Goal: Information Seeking & Learning: Learn about a topic

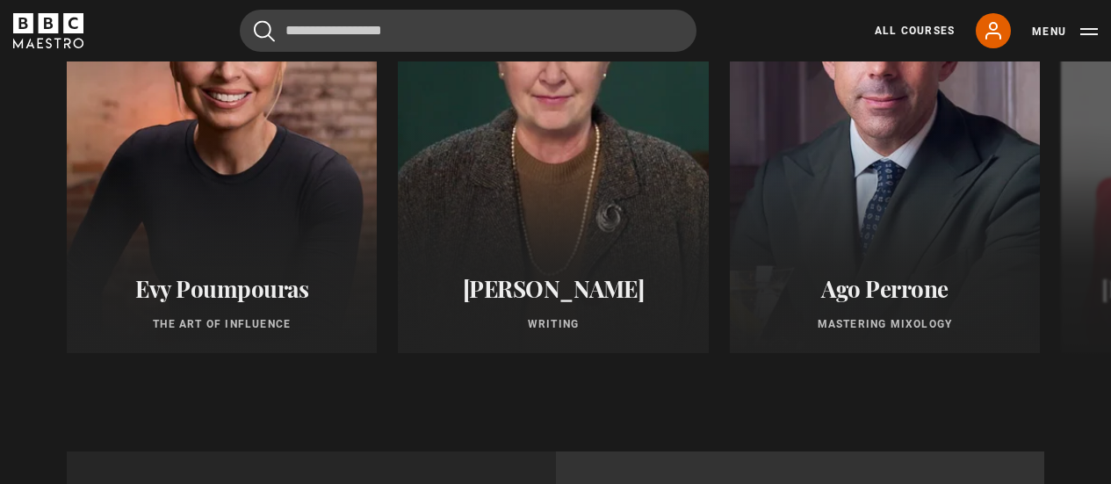
scroll to position [1385, 0]
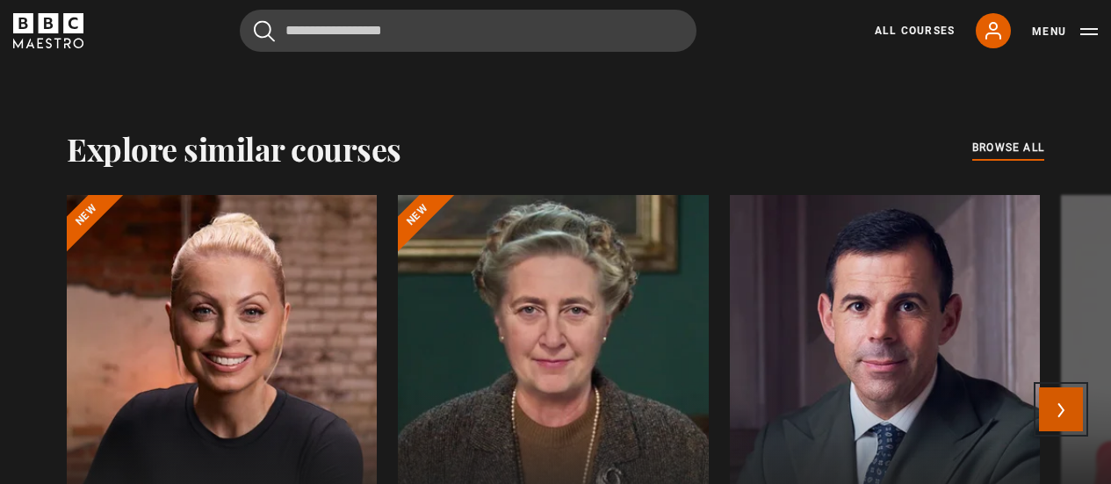
click at [1071, 403] on button "Next" at bounding box center [1061, 409] width 44 height 44
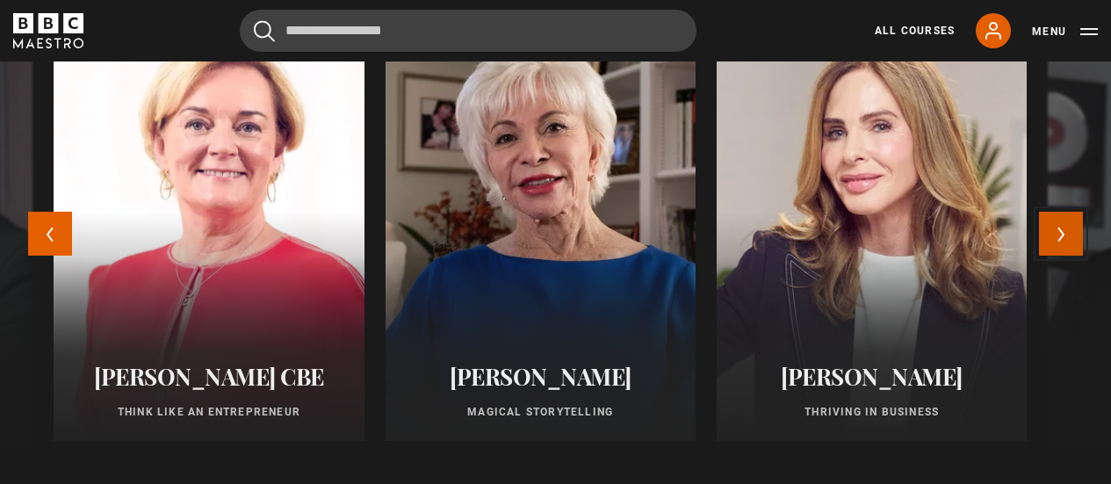
scroll to position [1472, 0]
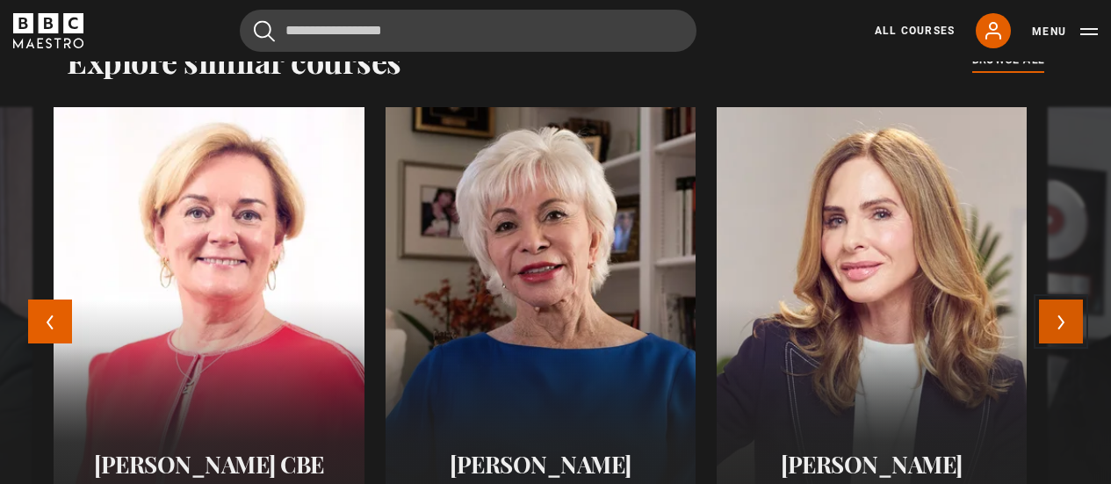
click at [1068, 329] on button "Next" at bounding box center [1061, 322] width 44 height 44
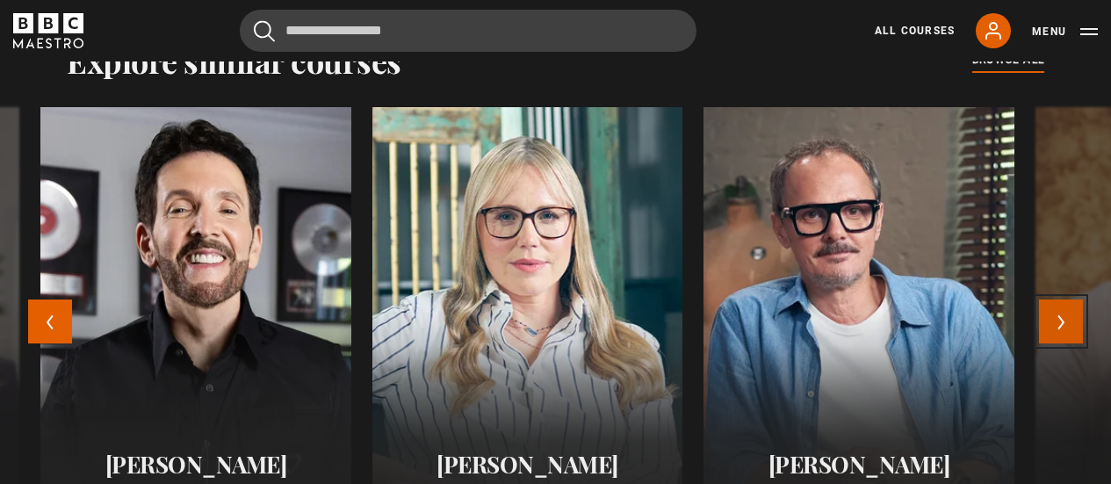
click at [1081, 312] on button "Next" at bounding box center [1061, 322] width 44 height 44
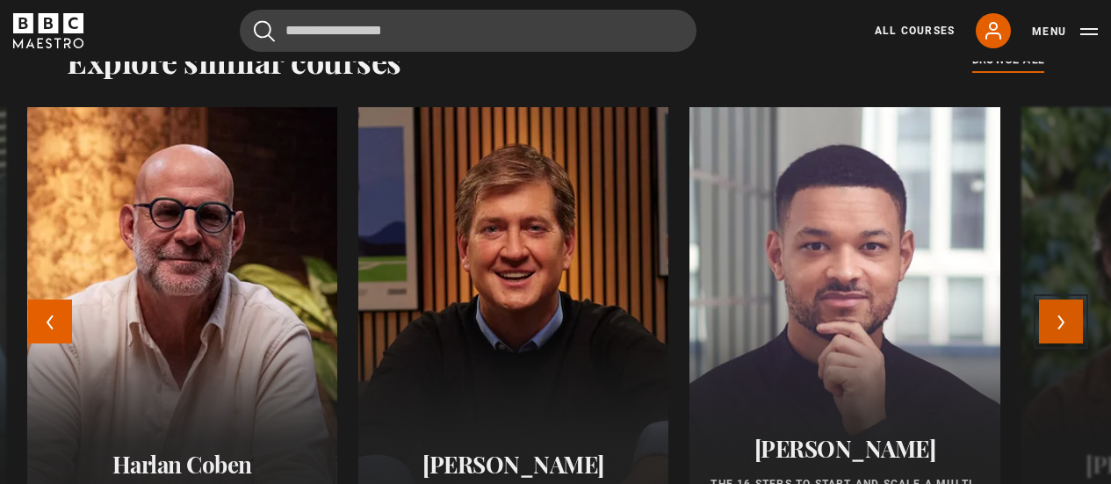
scroll to position [1560, 0]
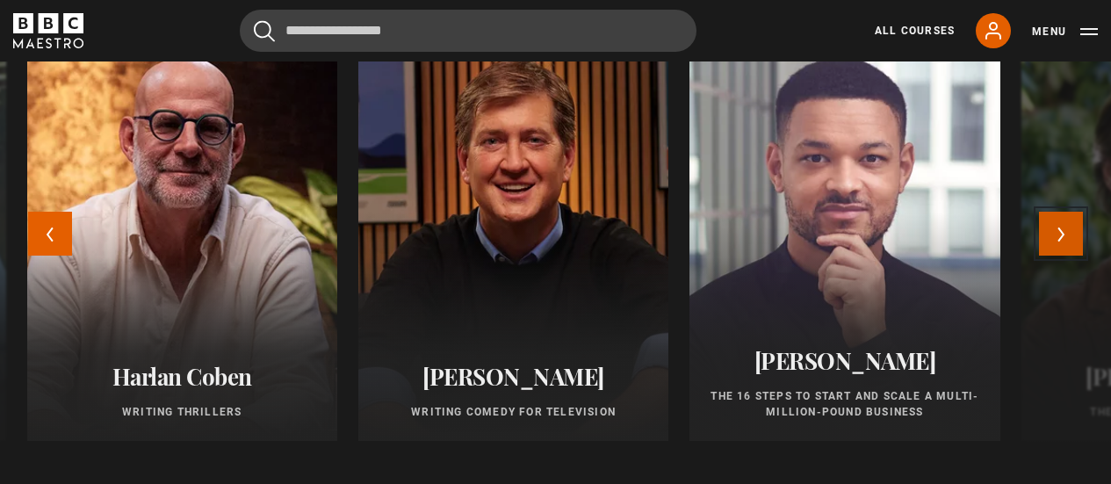
click at [1071, 237] on button "Next" at bounding box center [1061, 234] width 44 height 44
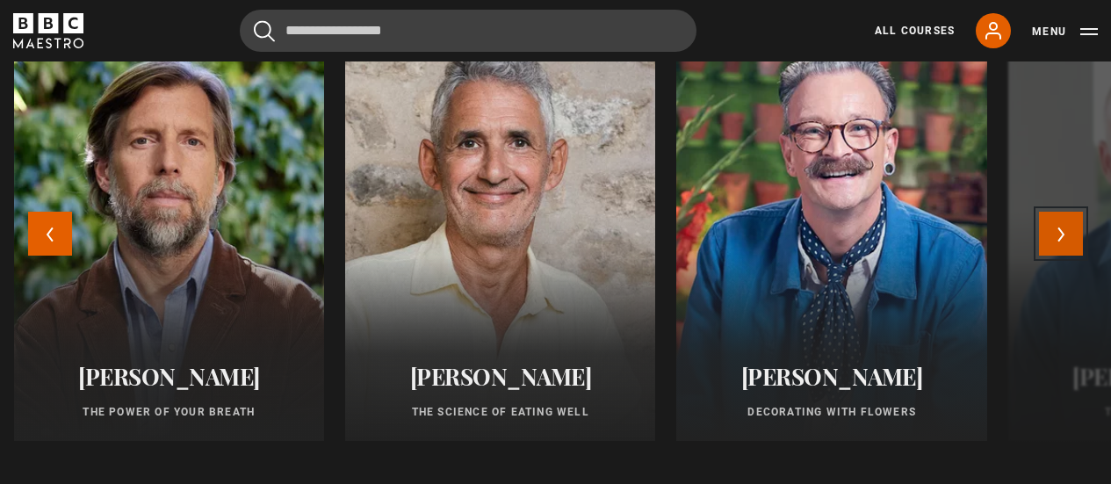
click at [1071, 237] on button "Next" at bounding box center [1061, 234] width 44 height 44
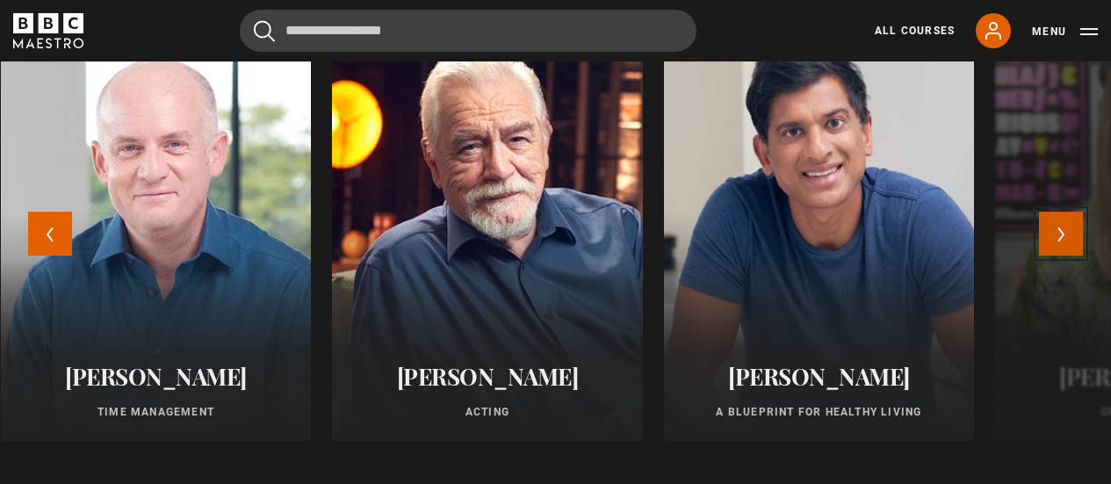
click at [1071, 237] on button "Next" at bounding box center [1061, 234] width 44 height 44
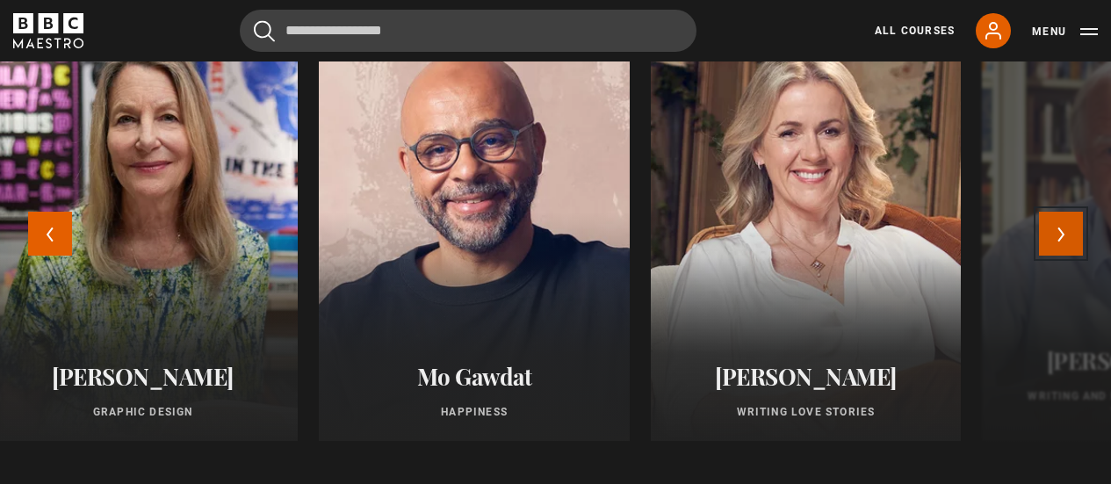
click at [1071, 237] on button "Next" at bounding box center [1061, 234] width 44 height 44
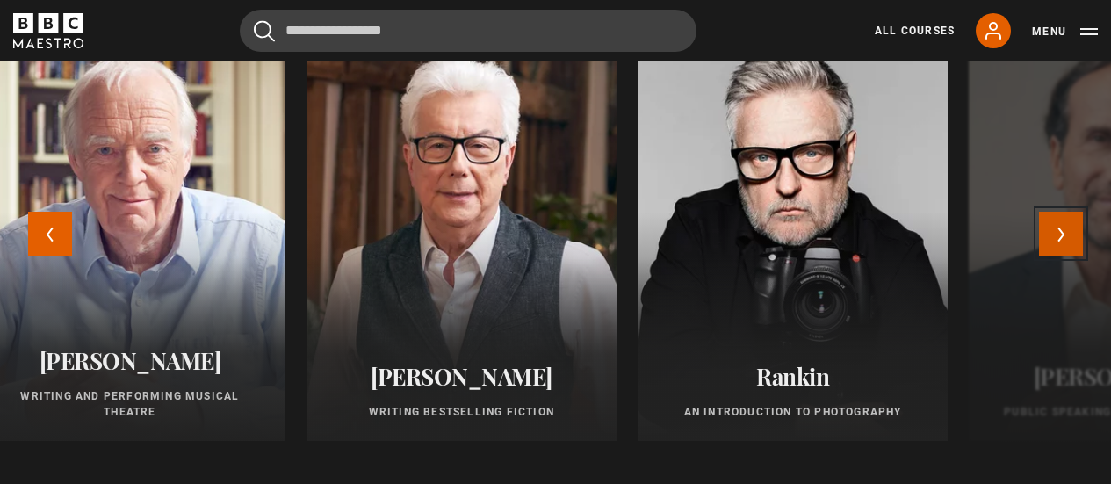
click at [1071, 238] on button "Next" at bounding box center [1061, 234] width 44 height 44
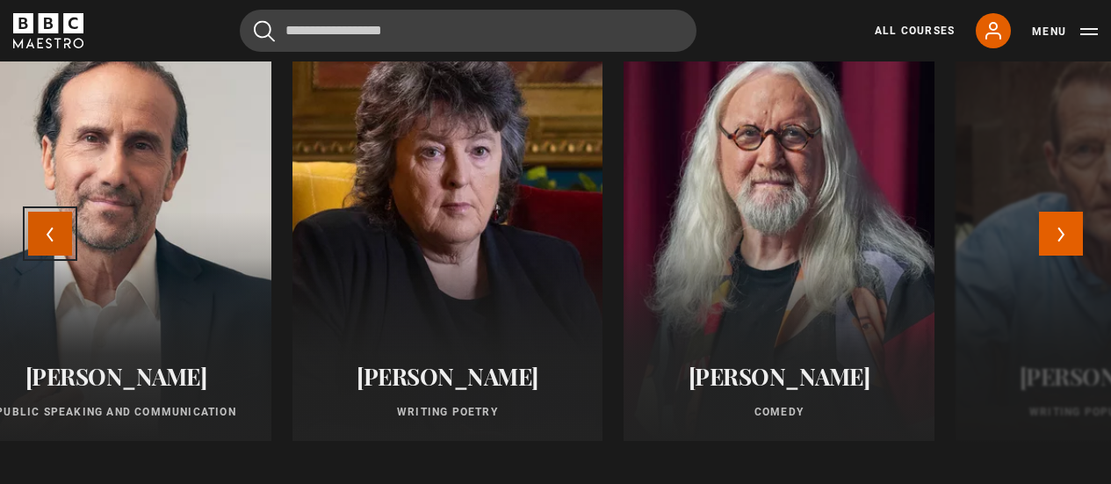
click at [33, 226] on button "Previous" at bounding box center [50, 234] width 44 height 44
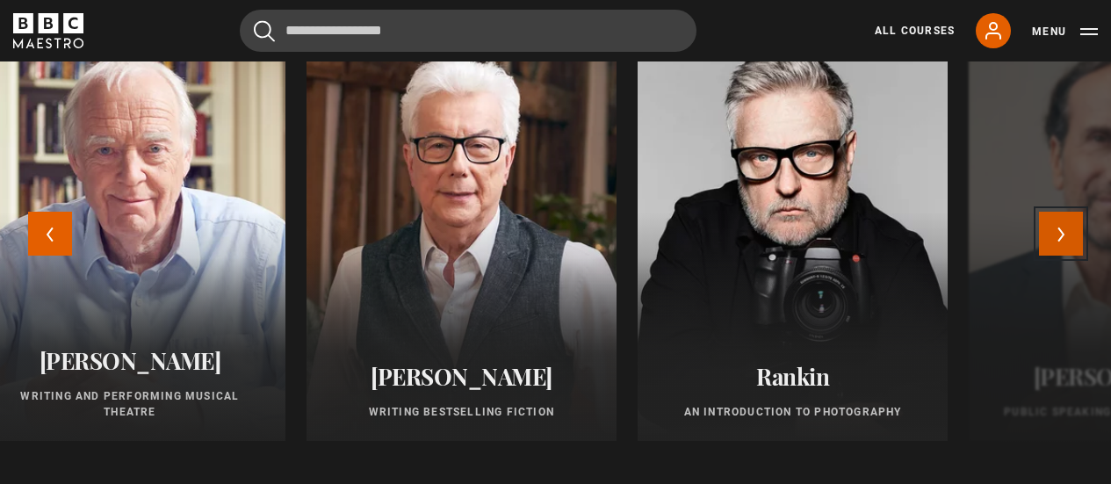
click at [1081, 226] on button "Next" at bounding box center [1061, 234] width 44 height 44
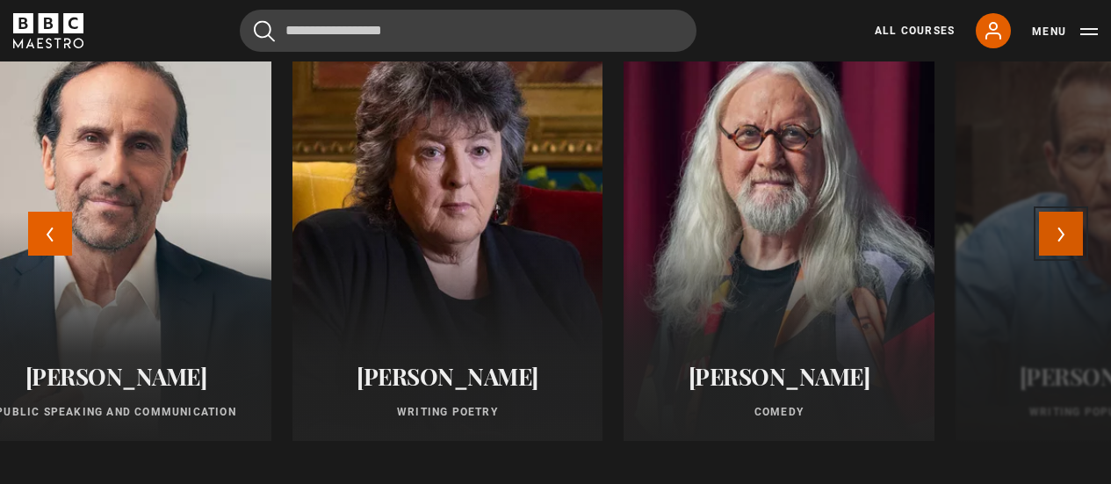
click at [1081, 226] on button "Next" at bounding box center [1061, 234] width 44 height 44
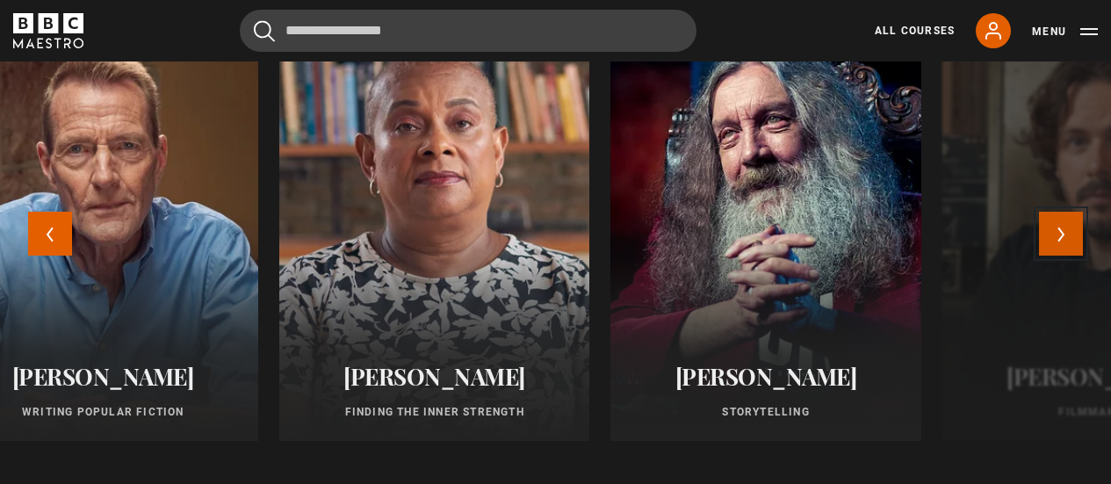
click at [1081, 226] on button "Next" at bounding box center [1061, 234] width 44 height 44
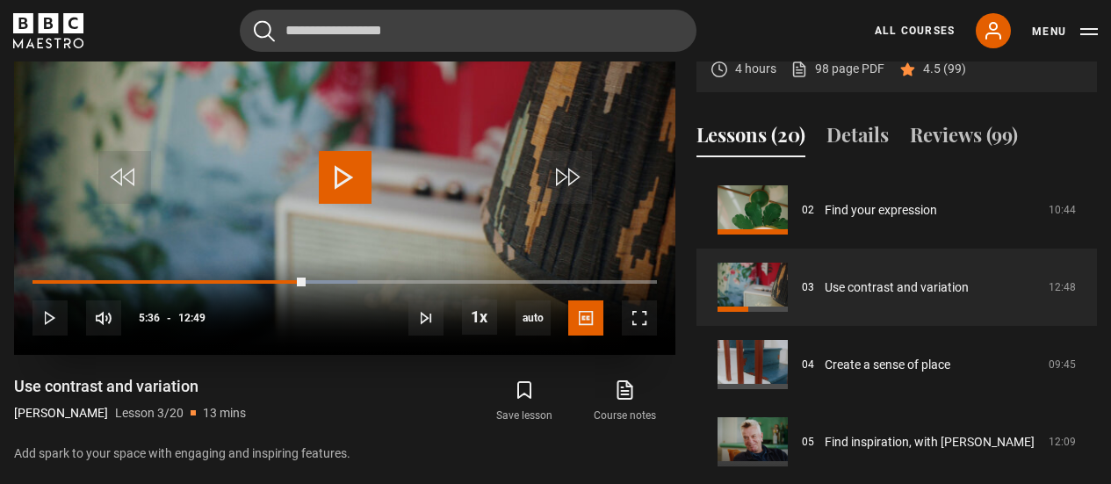
scroll to position [770, 0]
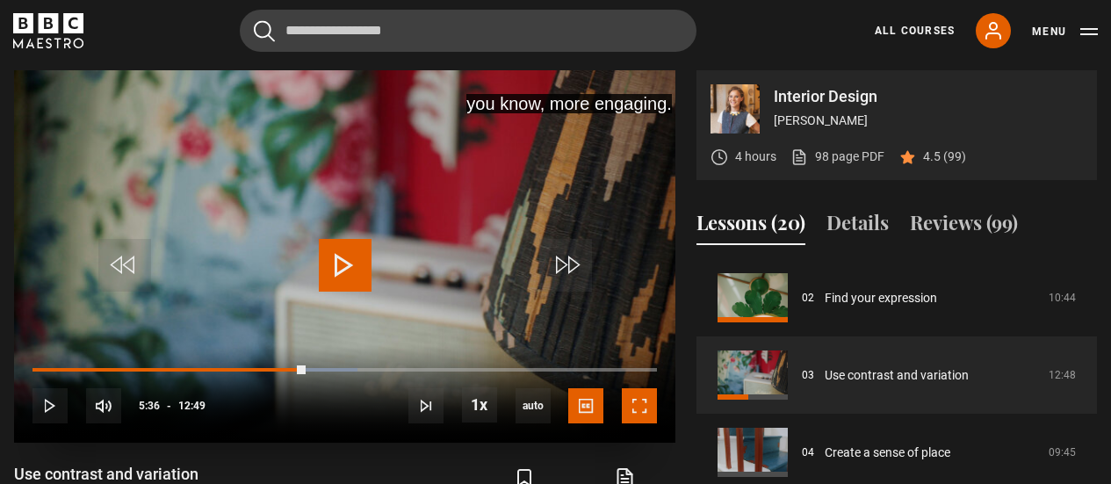
drag, startPoint x: 631, startPoint y: 407, endPoint x: 631, endPoint y: 513, distance: 106.3
click at [631, 407] on span "Video Player" at bounding box center [639, 405] width 35 height 35
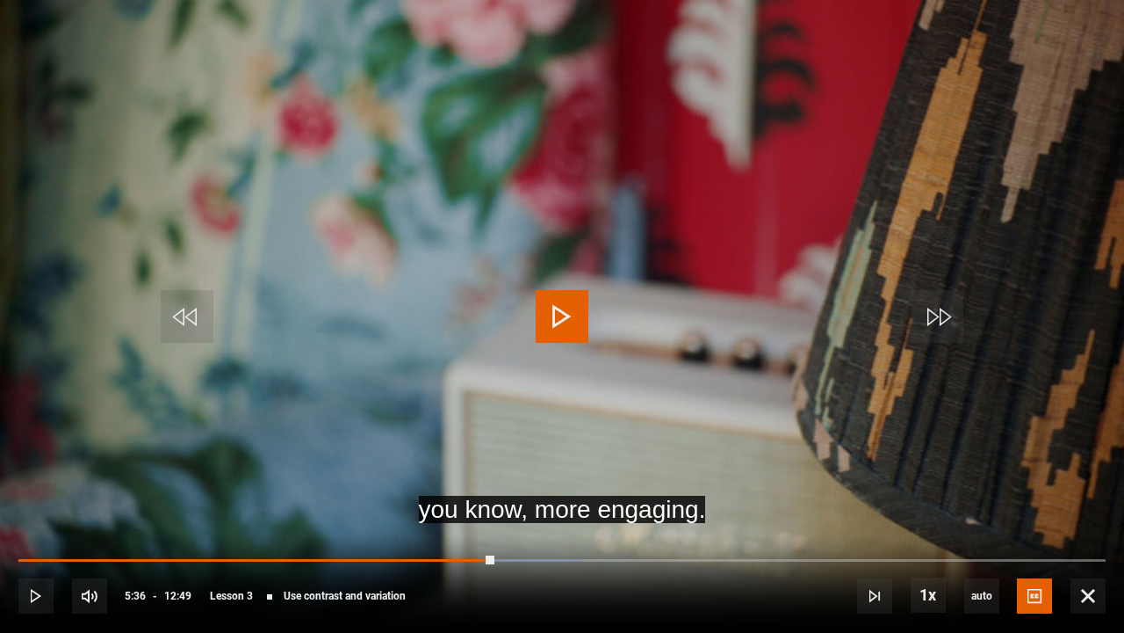
click at [568, 332] on span "Video Player" at bounding box center [562, 316] width 53 height 53
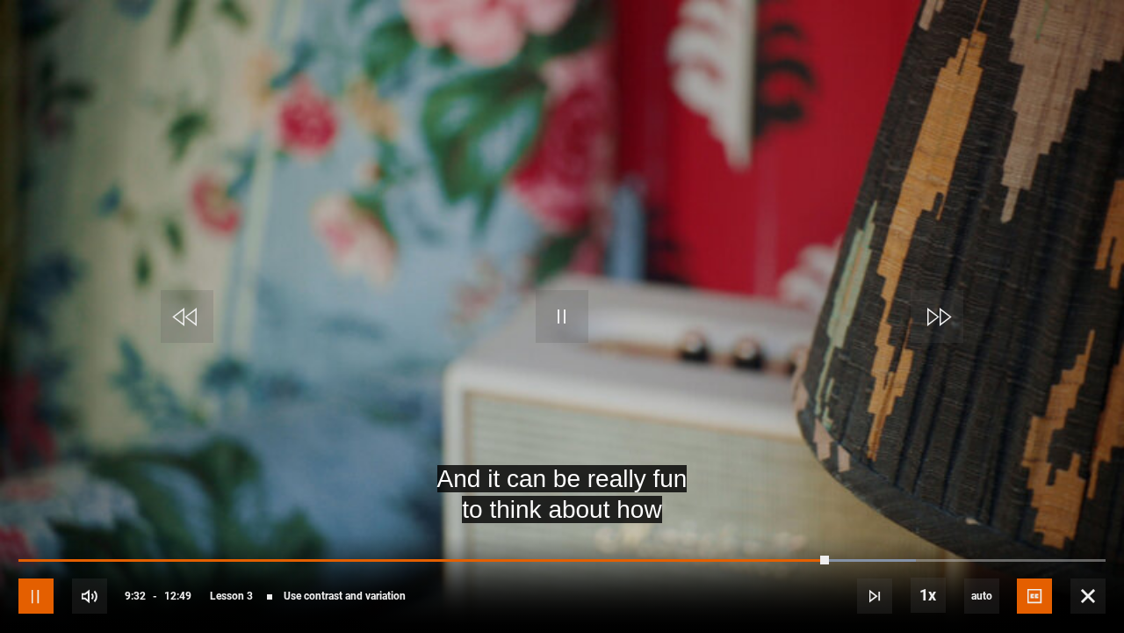
click at [23, 483] on span "Video Player" at bounding box center [35, 595] width 35 height 35
click at [575, 322] on span "Video Player" at bounding box center [562, 316] width 53 height 53
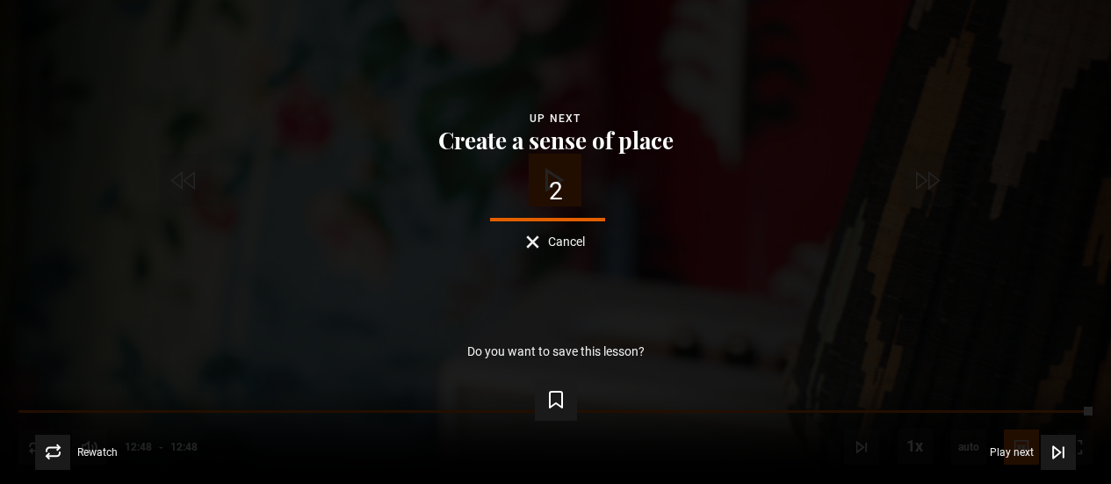
scroll to position [1244, 0]
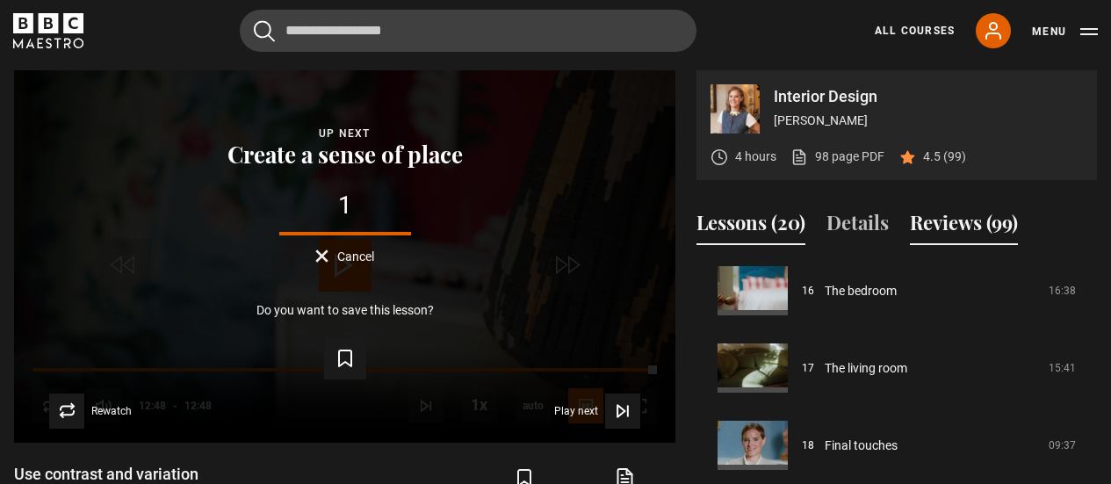
click at [964, 228] on button "Reviews (99)" at bounding box center [964, 226] width 108 height 37
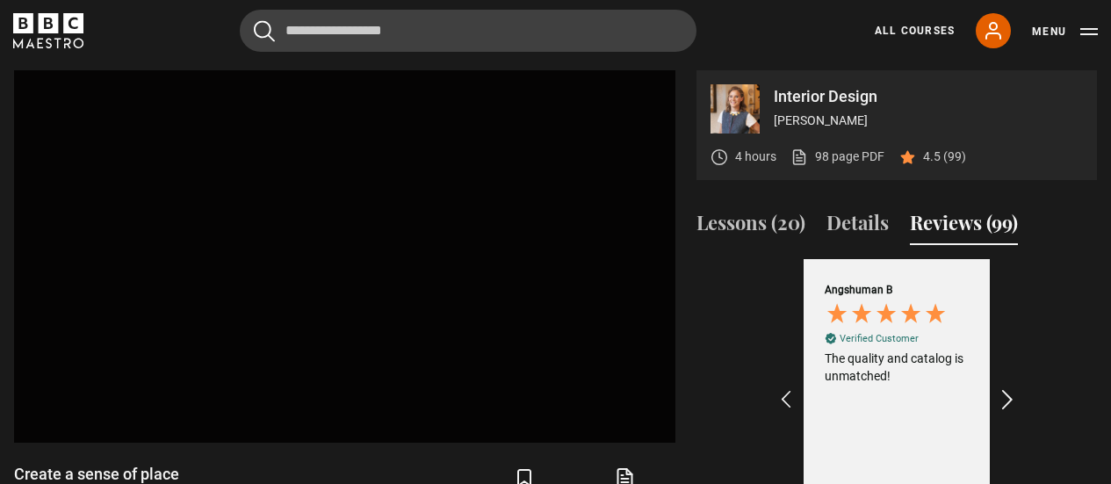
click at [1009, 393] on icon "REVIEWS.io Carousel Scroll Right" at bounding box center [1008, 400] width 25 height 25
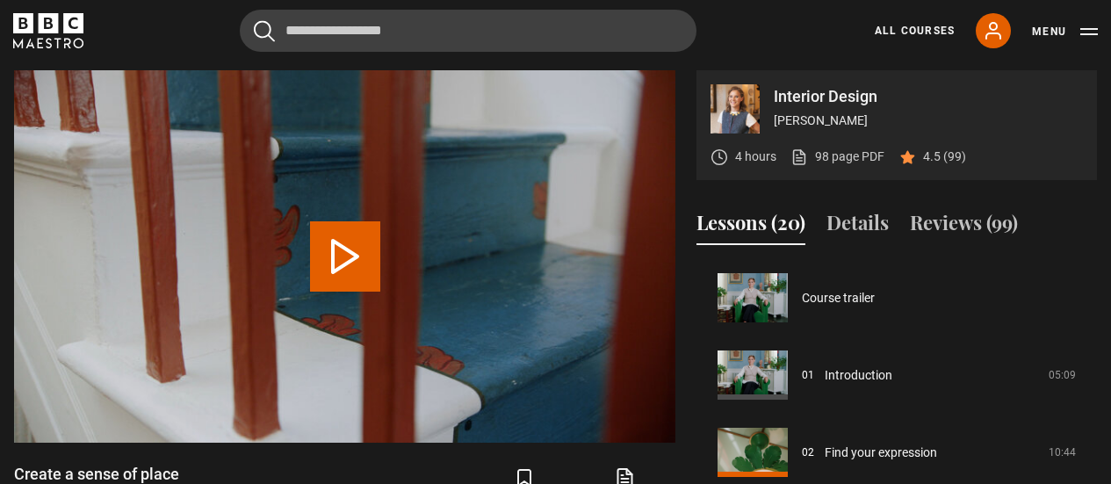
scroll to position [232, 0]
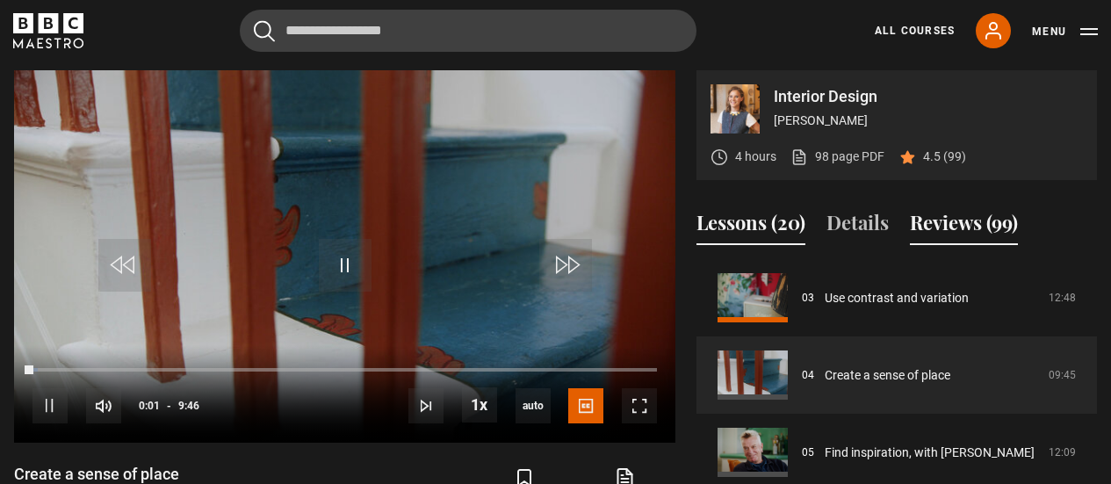
click at [941, 225] on button "Reviews (99)" at bounding box center [964, 226] width 108 height 37
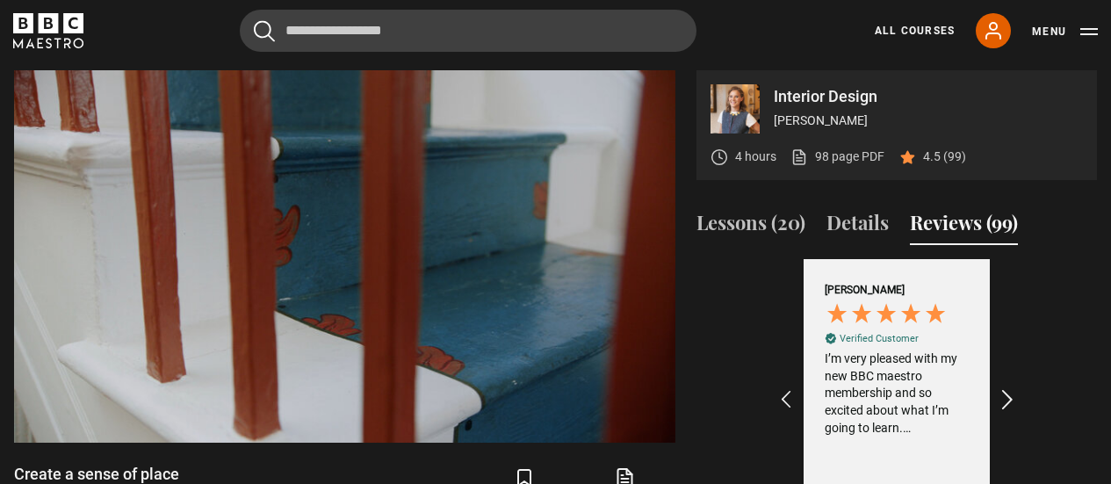
click at [1006, 393] on icon "REVIEWS.io Carousel Scroll Right" at bounding box center [1008, 400] width 25 height 25
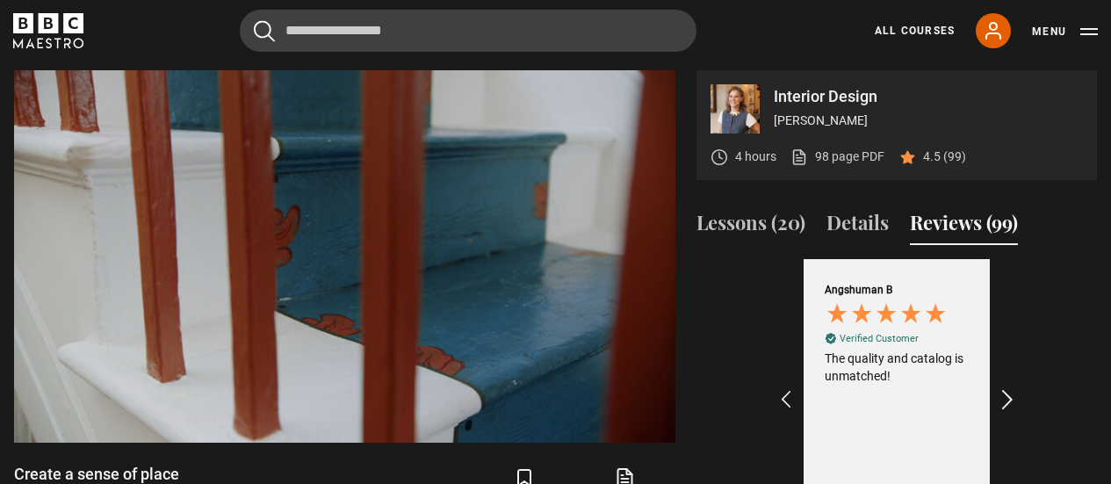
click at [1006, 393] on icon "REVIEWS.io Carousel Scroll Right" at bounding box center [1008, 400] width 25 height 25
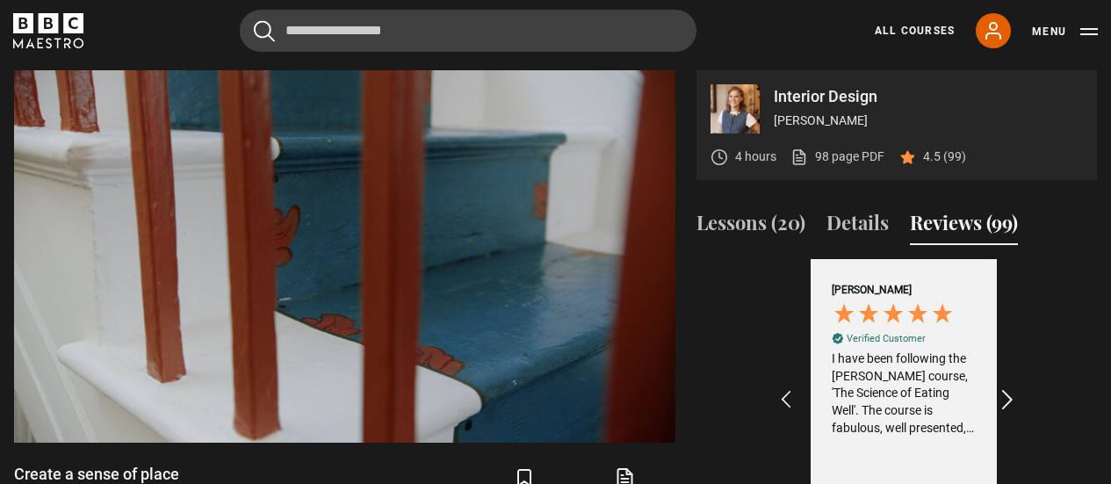
scroll to position [0, 408]
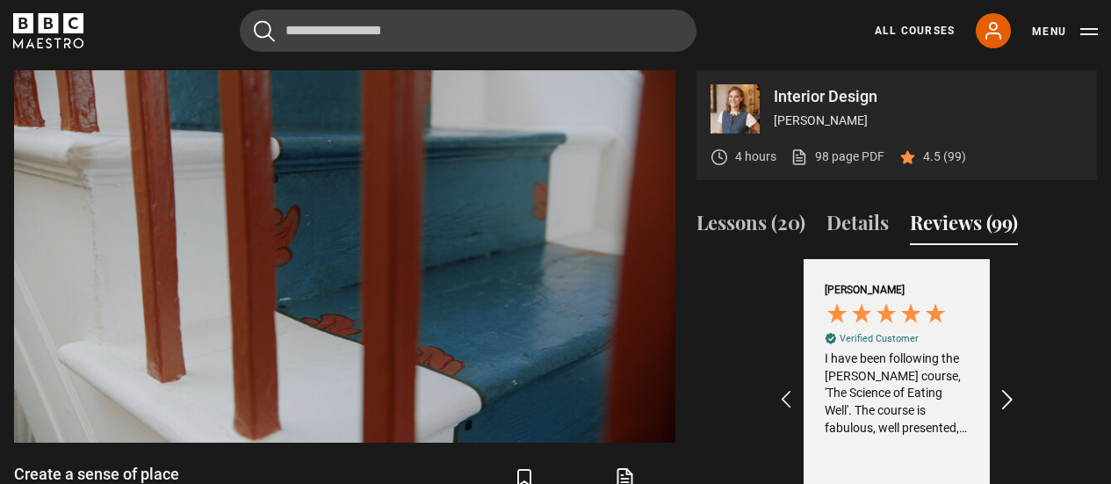
click at [1006, 393] on icon "REVIEWS.io Carousel Scroll Right" at bounding box center [1008, 400] width 25 height 25
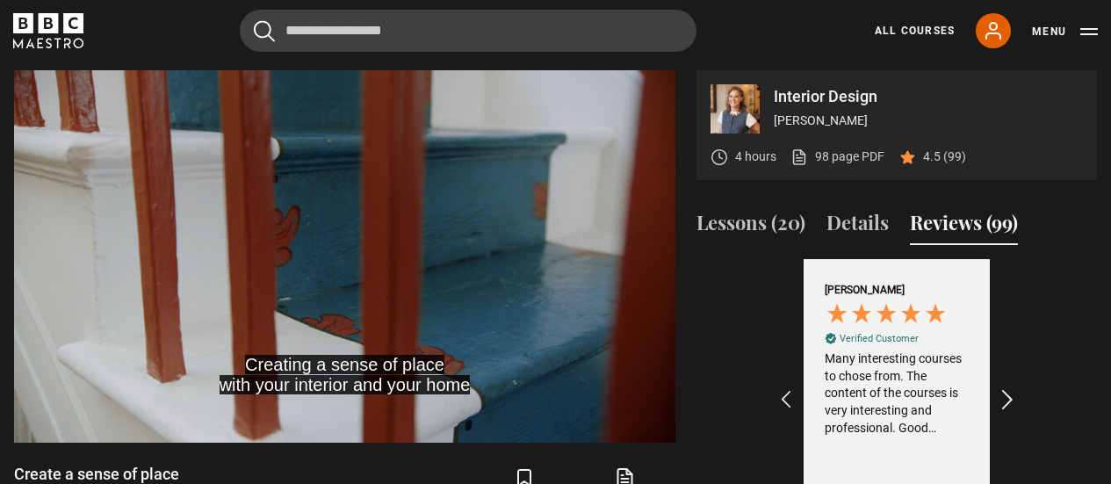
click at [1006, 393] on icon "REVIEWS.io Carousel Scroll Right" at bounding box center [1008, 400] width 25 height 25
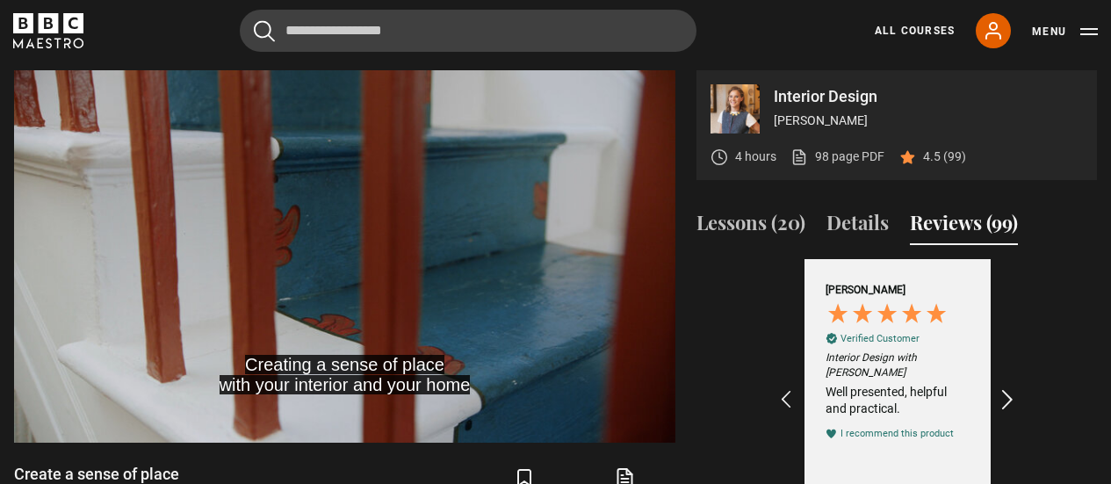
scroll to position [0, 815]
click at [1006, 393] on icon "REVIEWS.io Carousel Scroll Right" at bounding box center [1008, 400] width 25 height 25
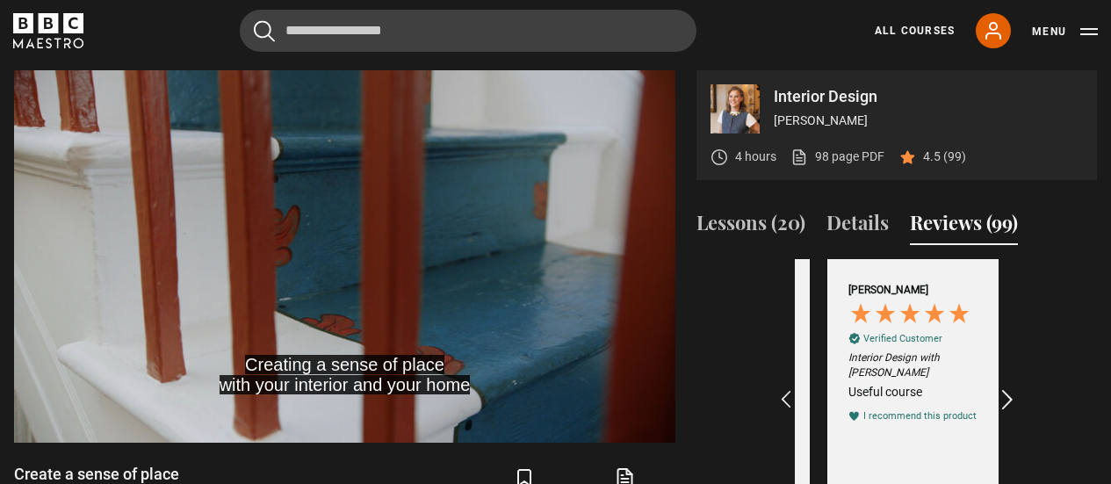
scroll to position [0, 1019]
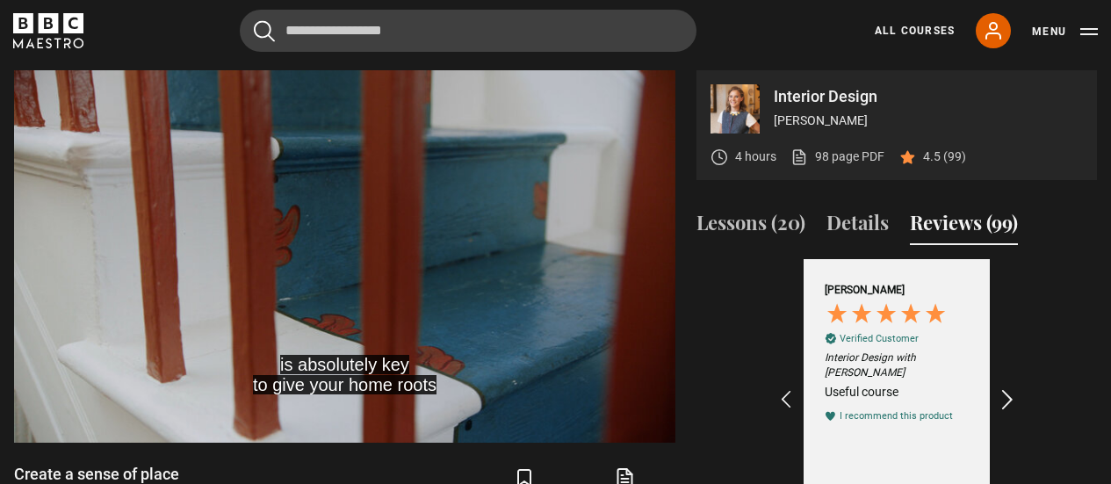
click at [1006, 393] on icon "REVIEWS.io Carousel Scroll Right" at bounding box center [1008, 400] width 25 height 25
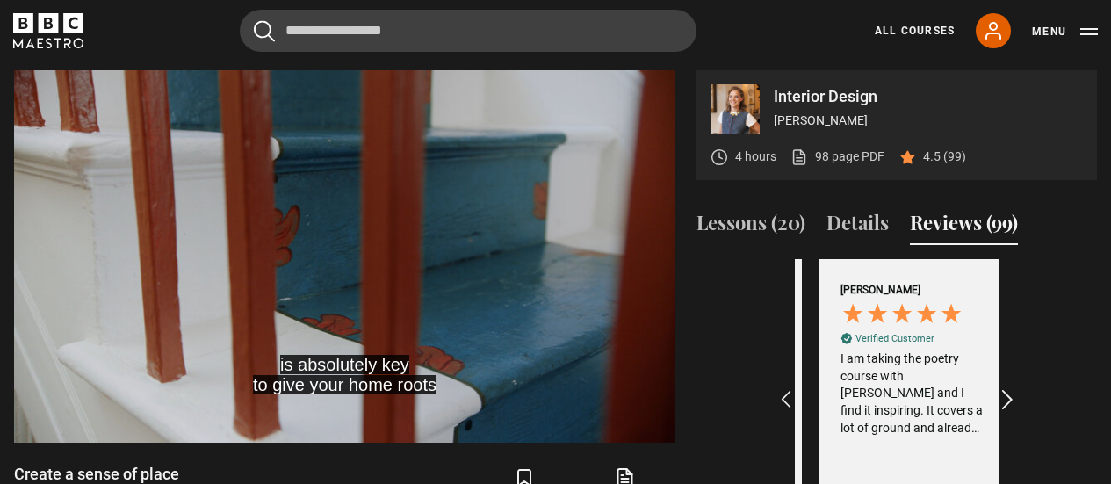
scroll to position [0, 1223]
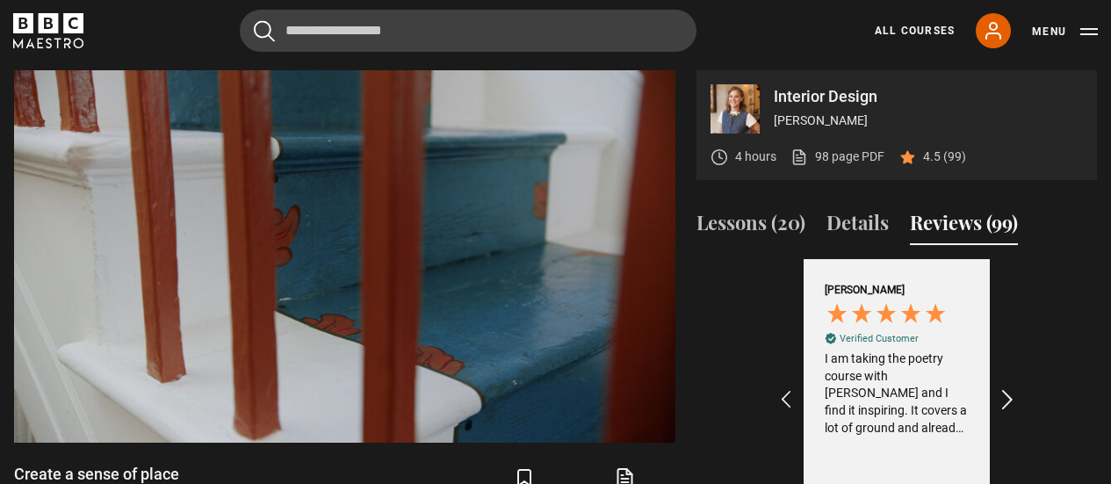
click at [1006, 393] on icon "REVIEWS.io Carousel Scroll Right" at bounding box center [1008, 400] width 25 height 25
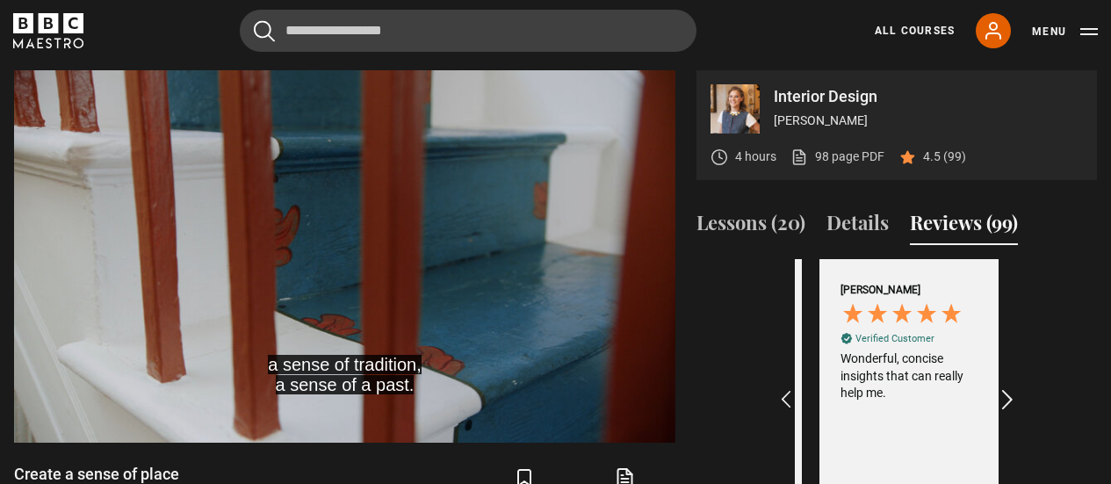
scroll to position [0, 1427]
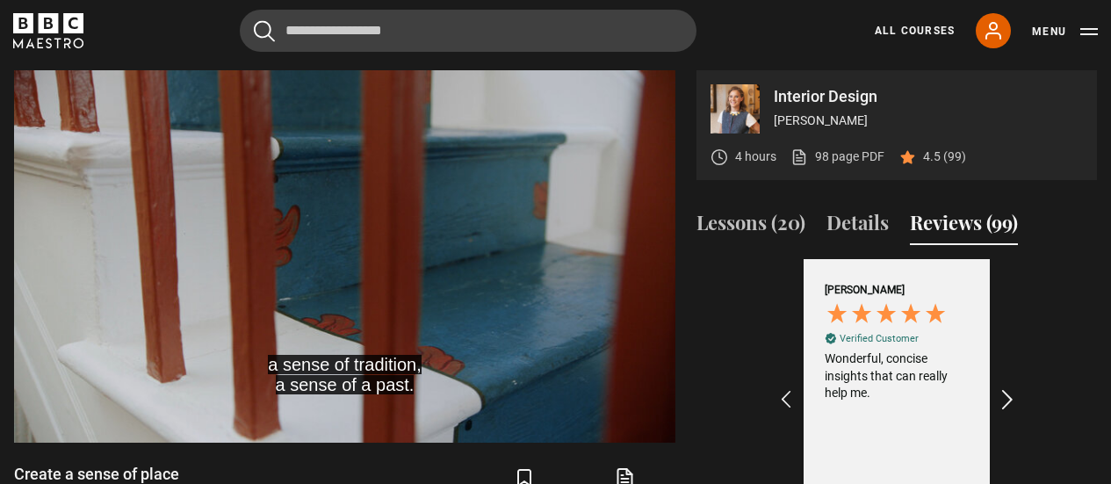
click at [1006, 393] on icon "REVIEWS.io Carousel Scroll Right" at bounding box center [1008, 400] width 25 height 25
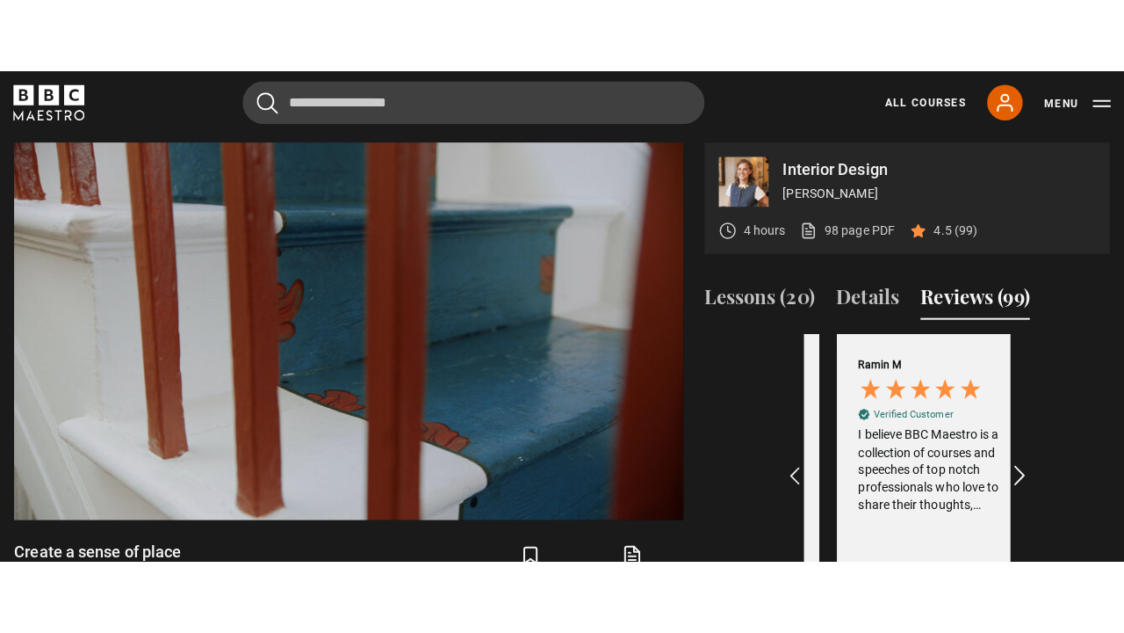
scroll to position [0, 1631]
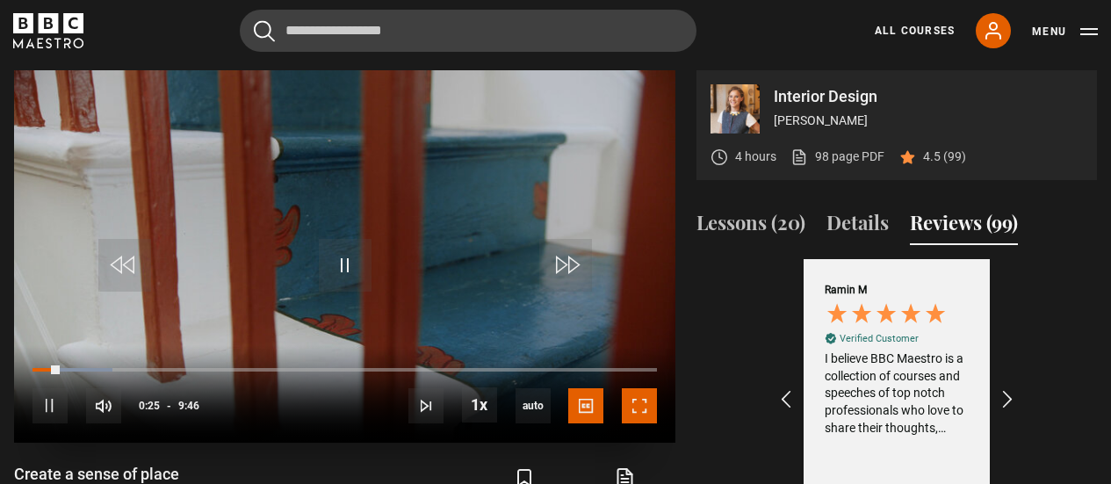
click at [646, 394] on span "Video Player" at bounding box center [639, 405] width 35 height 35
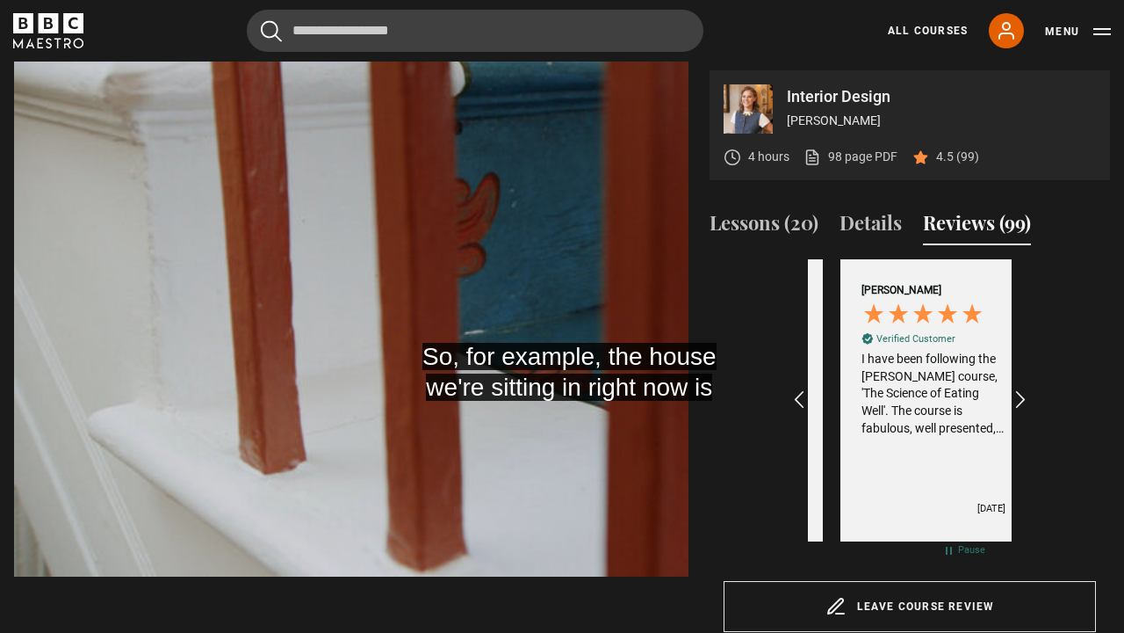
scroll to position [0, 408]
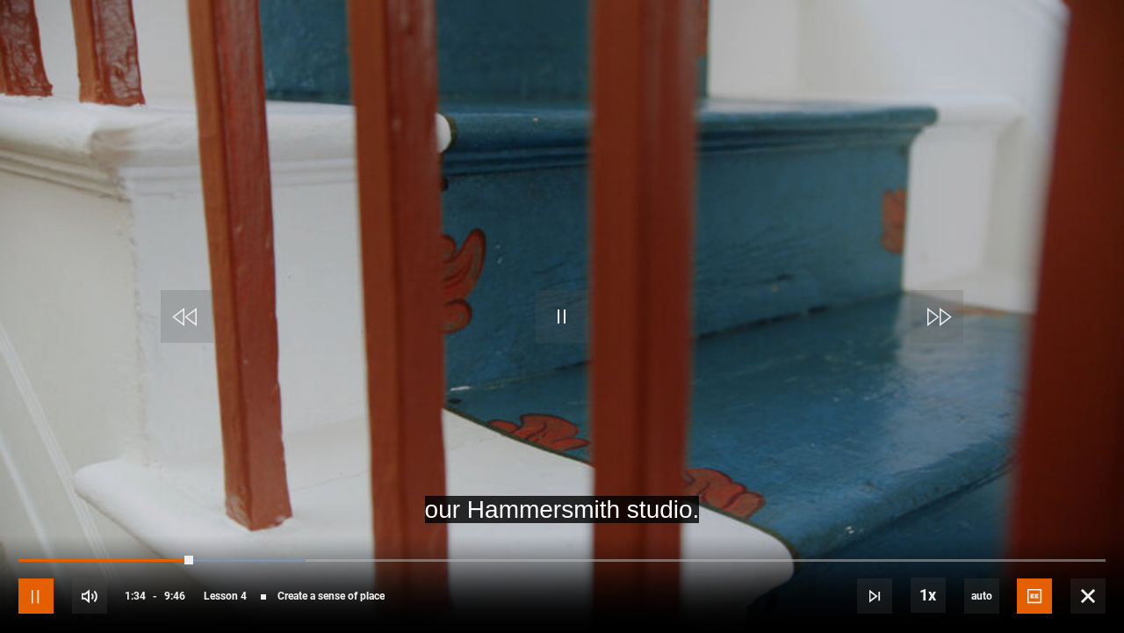
click at [32, 483] on span "Video Player" at bounding box center [35, 595] width 35 height 35
click at [39, 483] on span "Video Player" at bounding box center [35, 595] width 35 height 35
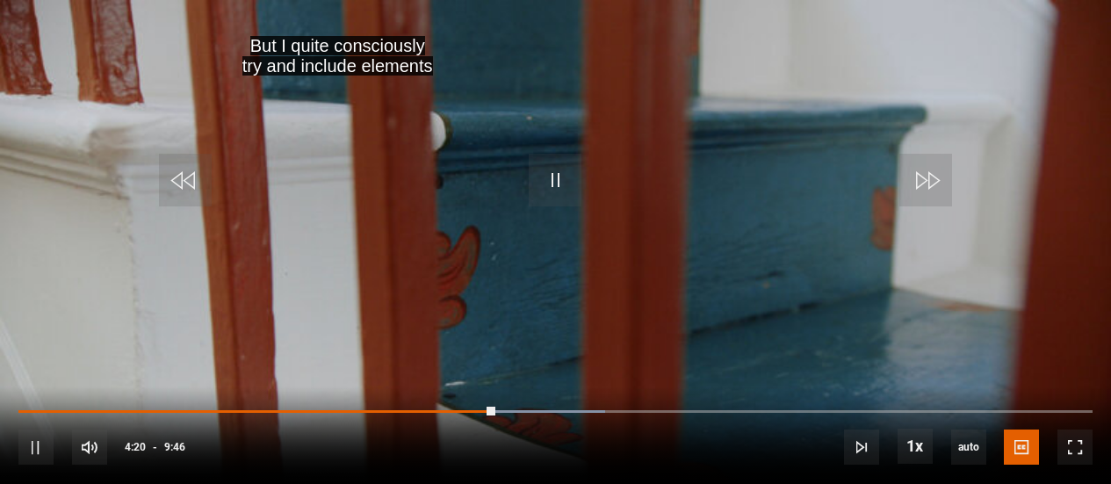
scroll to position [0, 3669]
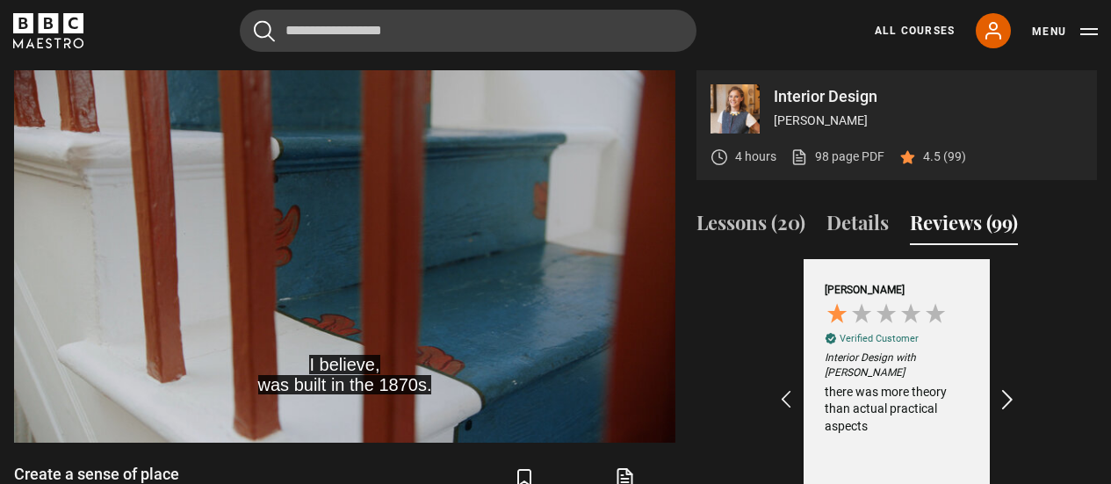
click at [1009, 398] on icon "REVIEWS.io Carousel Scroll Right" at bounding box center [1008, 400] width 25 height 25
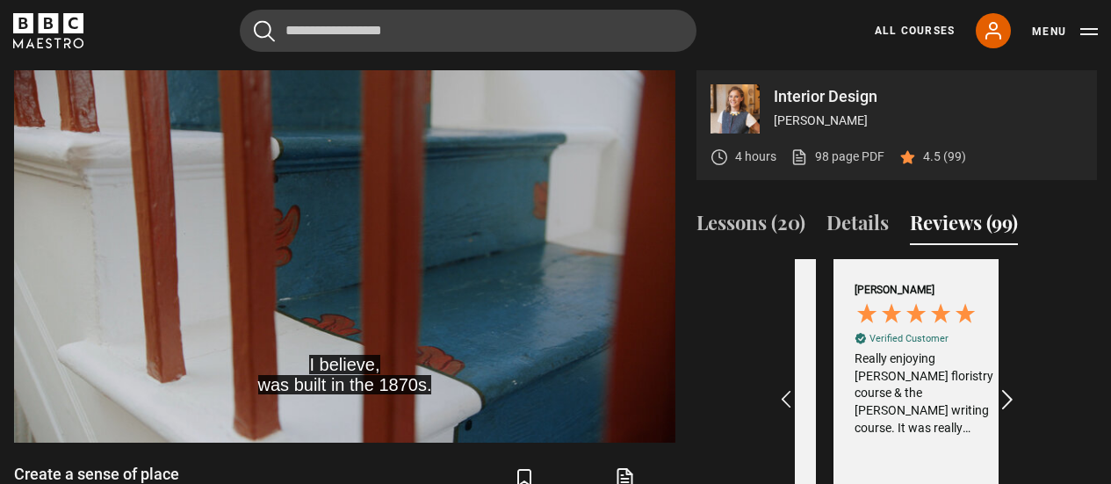
scroll to position [0, 3872]
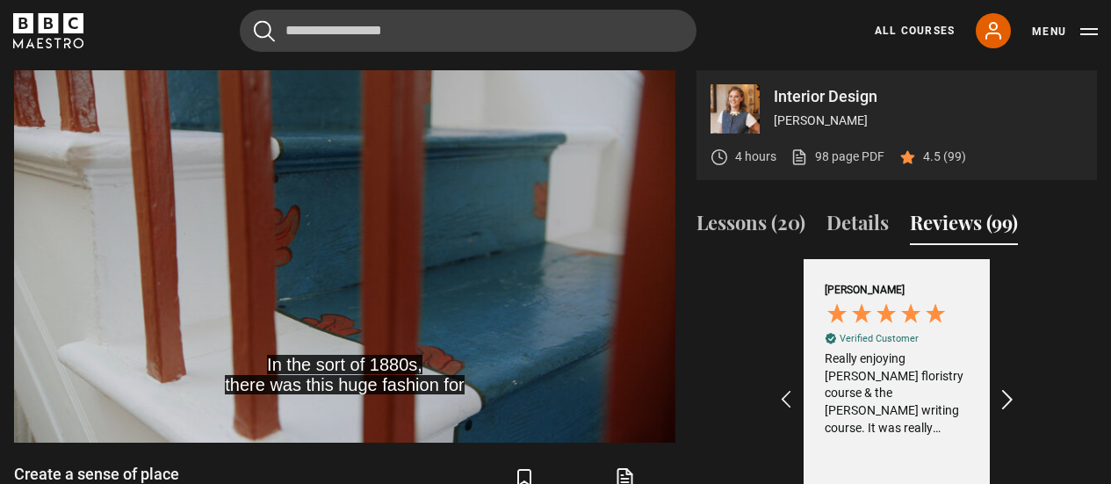
click at [1009, 398] on icon "REVIEWS.io Carousel Scroll Right" at bounding box center [1008, 400] width 25 height 25
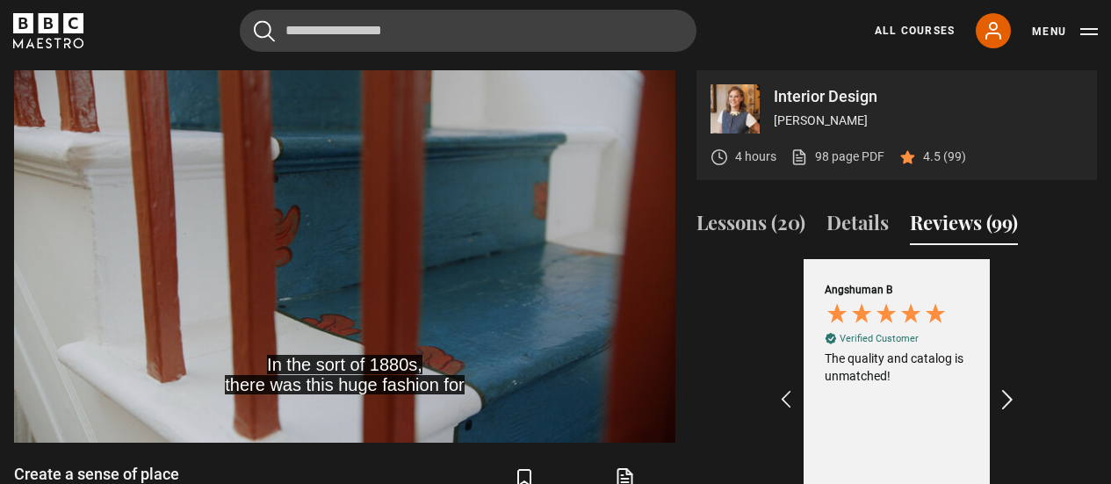
click at [1009, 398] on icon "REVIEWS.io Carousel Scroll Right" at bounding box center [1008, 400] width 25 height 25
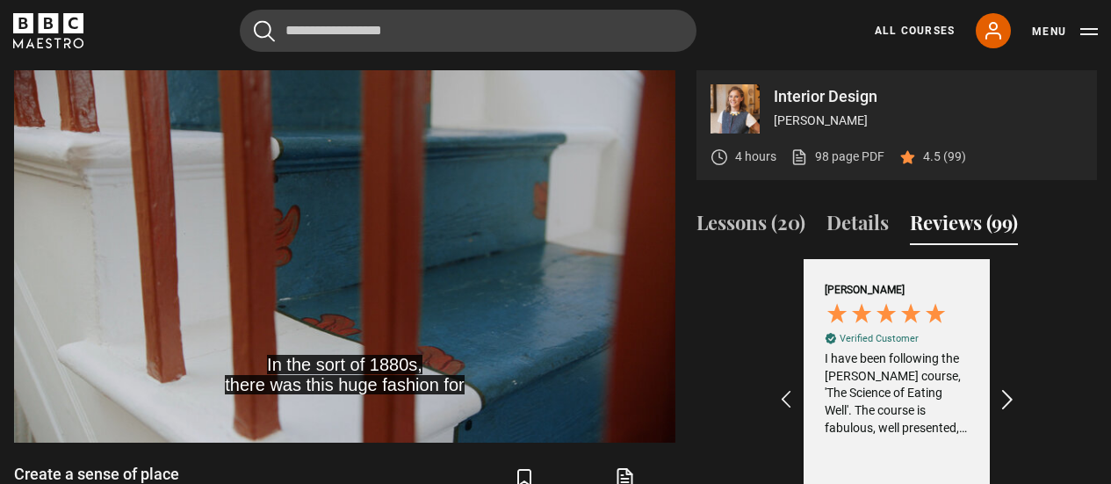
click at [1009, 398] on icon "REVIEWS.io Carousel Scroll Right" at bounding box center [1008, 400] width 25 height 25
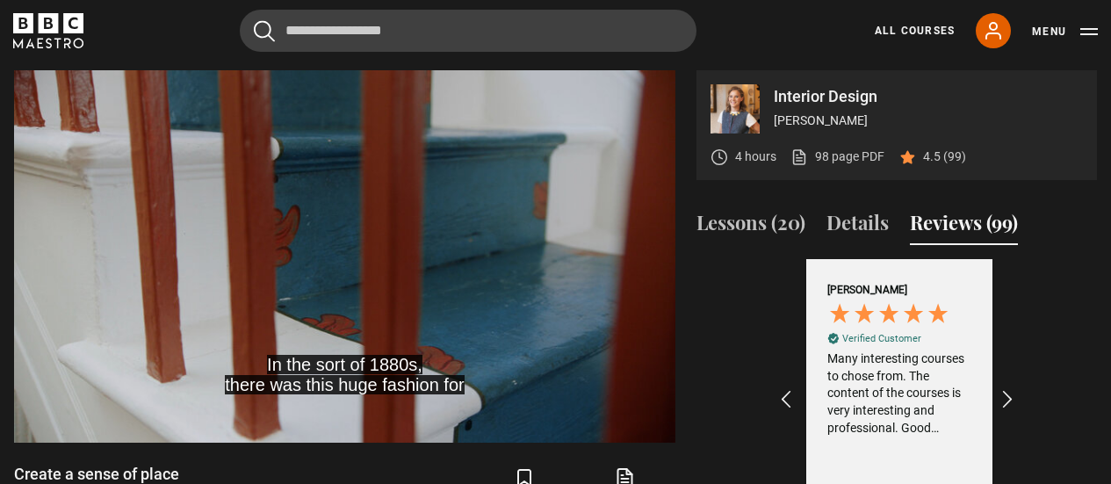
scroll to position [0, 611]
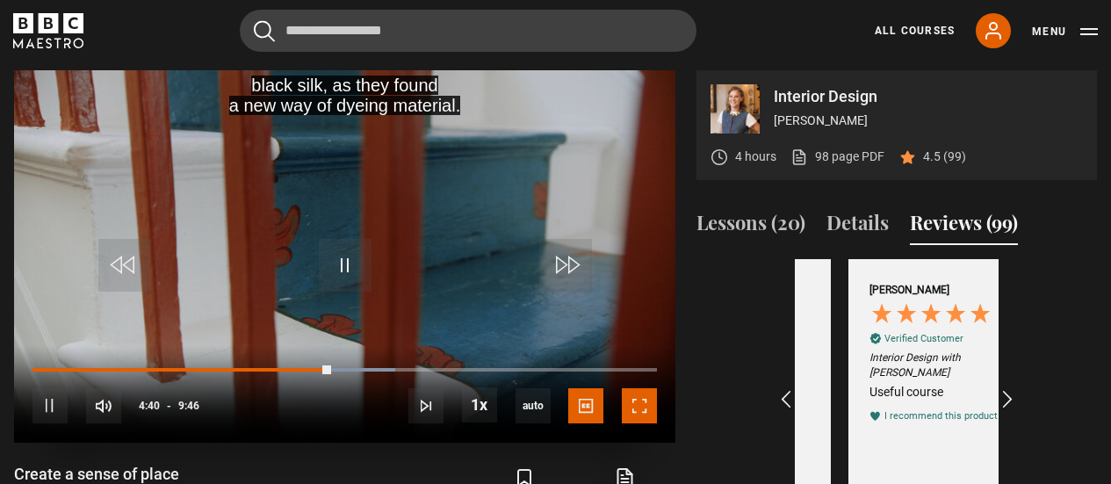
click at [647, 403] on span "Video Player" at bounding box center [639, 405] width 35 height 35
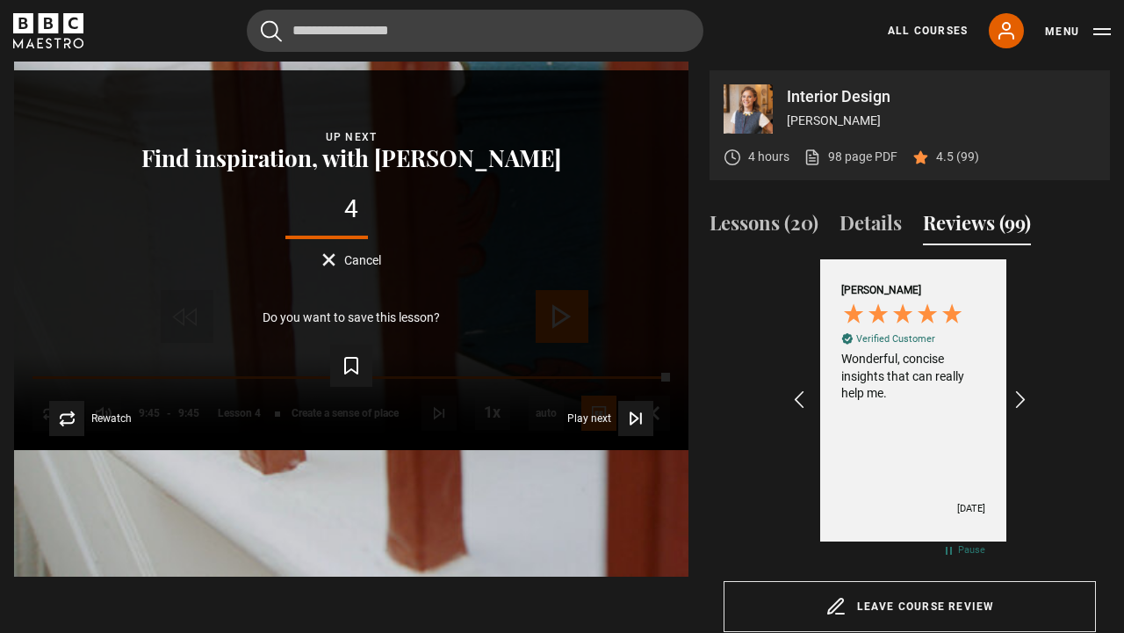
scroll to position [0, 1427]
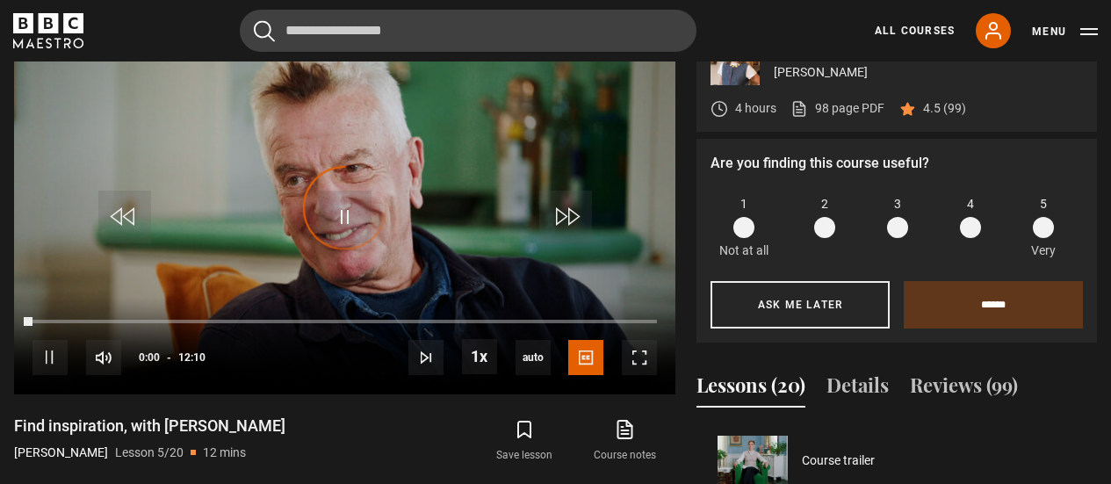
scroll to position [309, 0]
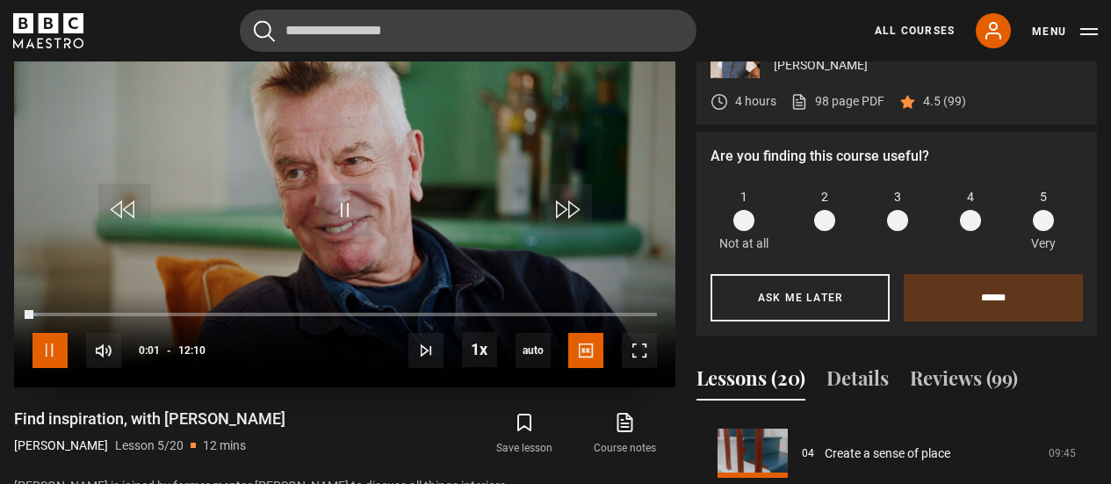
drag, startPoint x: 59, startPoint y: 350, endPoint x: 90, endPoint y: 330, distance: 36.3
click at [59, 350] on span "Video Player" at bounding box center [50, 350] width 35 height 35
